Goal: Task Accomplishment & Management: Manage account settings

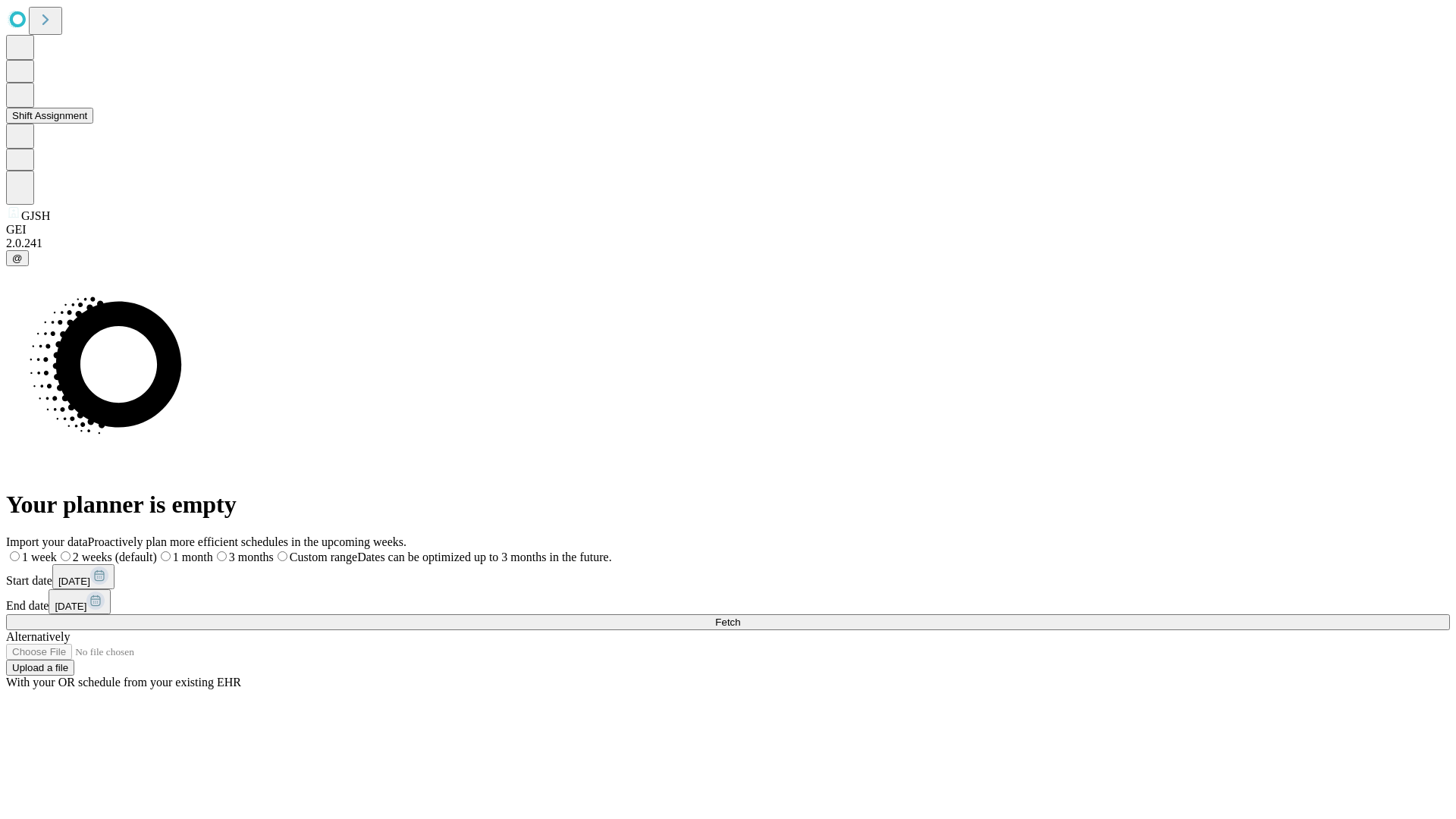
click at [94, 124] on button "Shift Assignment" at bounding box center [50, 115] width 87 height 16
